Goal: Transaction & Acquisition: Purchase product/service

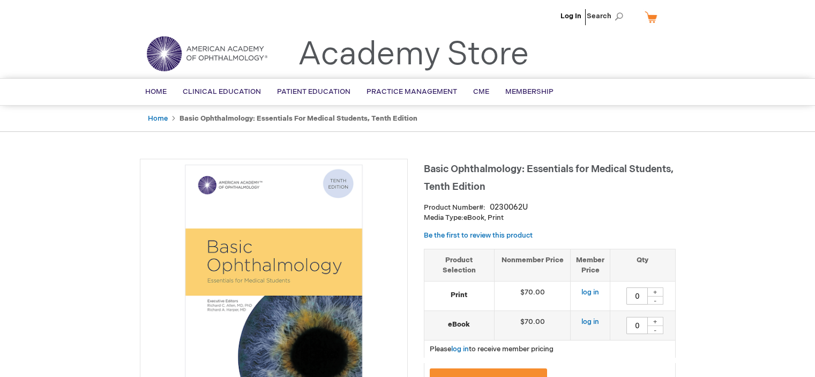
type input "0"
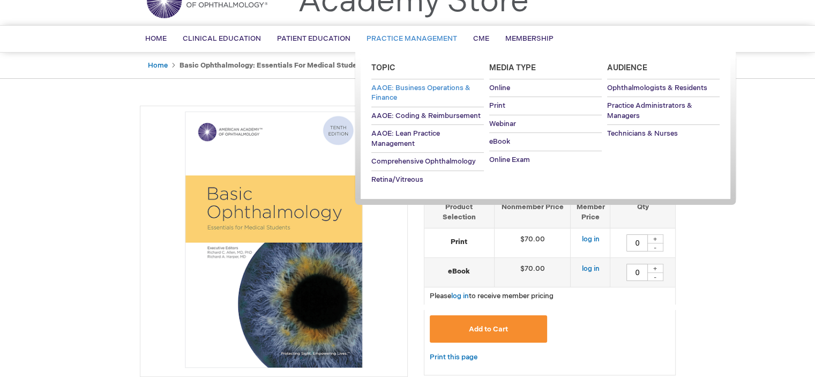
scroll to position [54, 0]
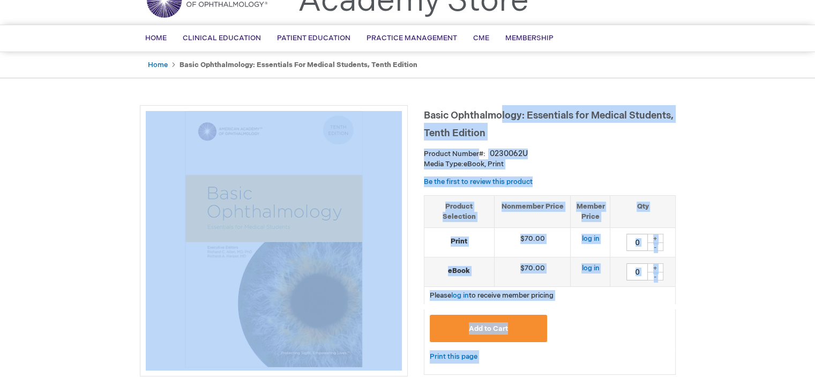
drag, startPoint x: 422, startPoint y: 114, endPoint x: 503, endPoint y: 115, distance: 81.4
click at [507, 118] on span "Basic Ophthalmology: Essentials for Medical Students, Tenth Edition" at bounding box center [549, 124] width 250 height 29
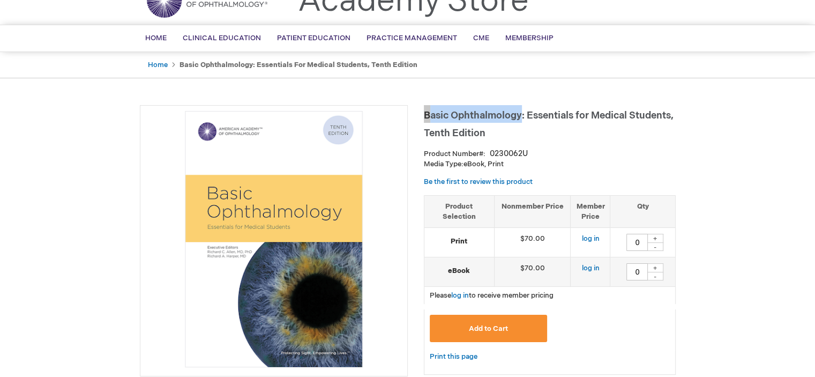
drag, startPoint x: 520, startPoint y: 118, endPoint x: 424, endPoint y: 117, distance: 95.9
click at [424, 117] on span "Basic Ophthalmology: Essentials for Medical Students, Tenth Edition" at bounding box center [549, 124] width 250 height 29
copy span "Basic Ophthalmology"
click at [553, 119] on span "Basic Ophthalmology: Essentials for Medical Students, Tenth Edition" at bounding box center [549, 124] width 250 height 29
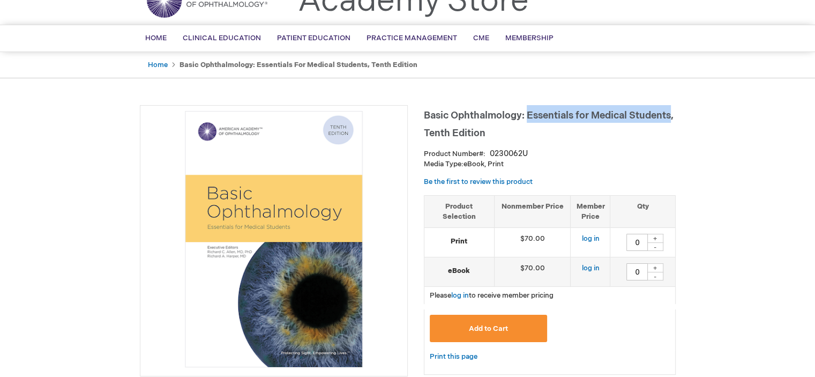
drag, startPoint x: 529, startPoint y: 115, endPoint x: 672, endPoint y: 114, distance: 143.0
click at [672, 114] on span "Basic Ophthalmology: Essentials for Medical Students, Tenth Edition" at bounding box center [549, 124] width 250 height 29
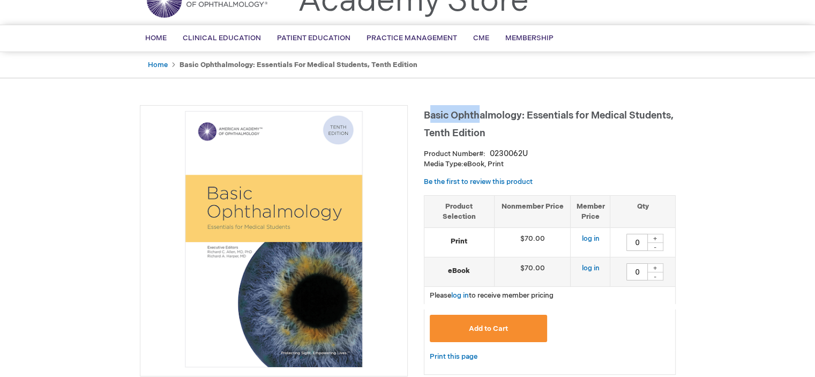
drag, startPoint x: 427, startPoint y: 117, endPoint x: 477, endPoint y: 118, distance: 49.8
click at [477, 118] on span "Basic Ophthalmology: Essentials for Medical Students, Tenth Edition" at bounding box center [549, 124] width 250 height 29
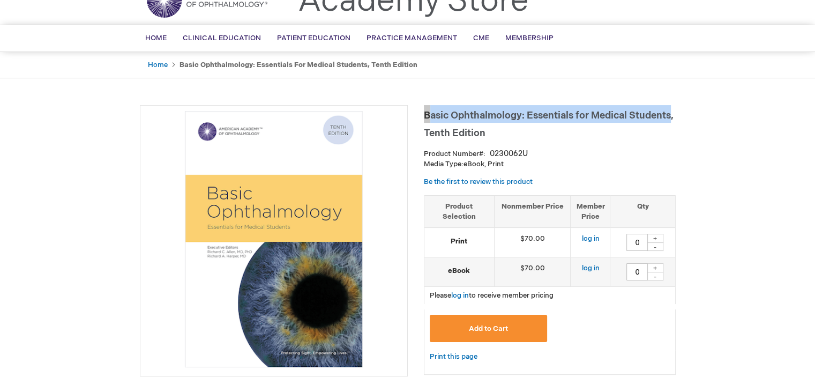
drag, startPoint x: 426, startPoint y: 113, endPoint x: 671, endPoint y: 119, distance: 244.3
click at [671, 119] on span "Basic Ophthalmology: Essentials for Medical Students, Tenth Edition" at bounding box center [549, 124] width 250 height 29
copy span "Basic Ophthalmology: Essentials for Medical Students"
